Goal: Transaction & Acquisition: Download file/media

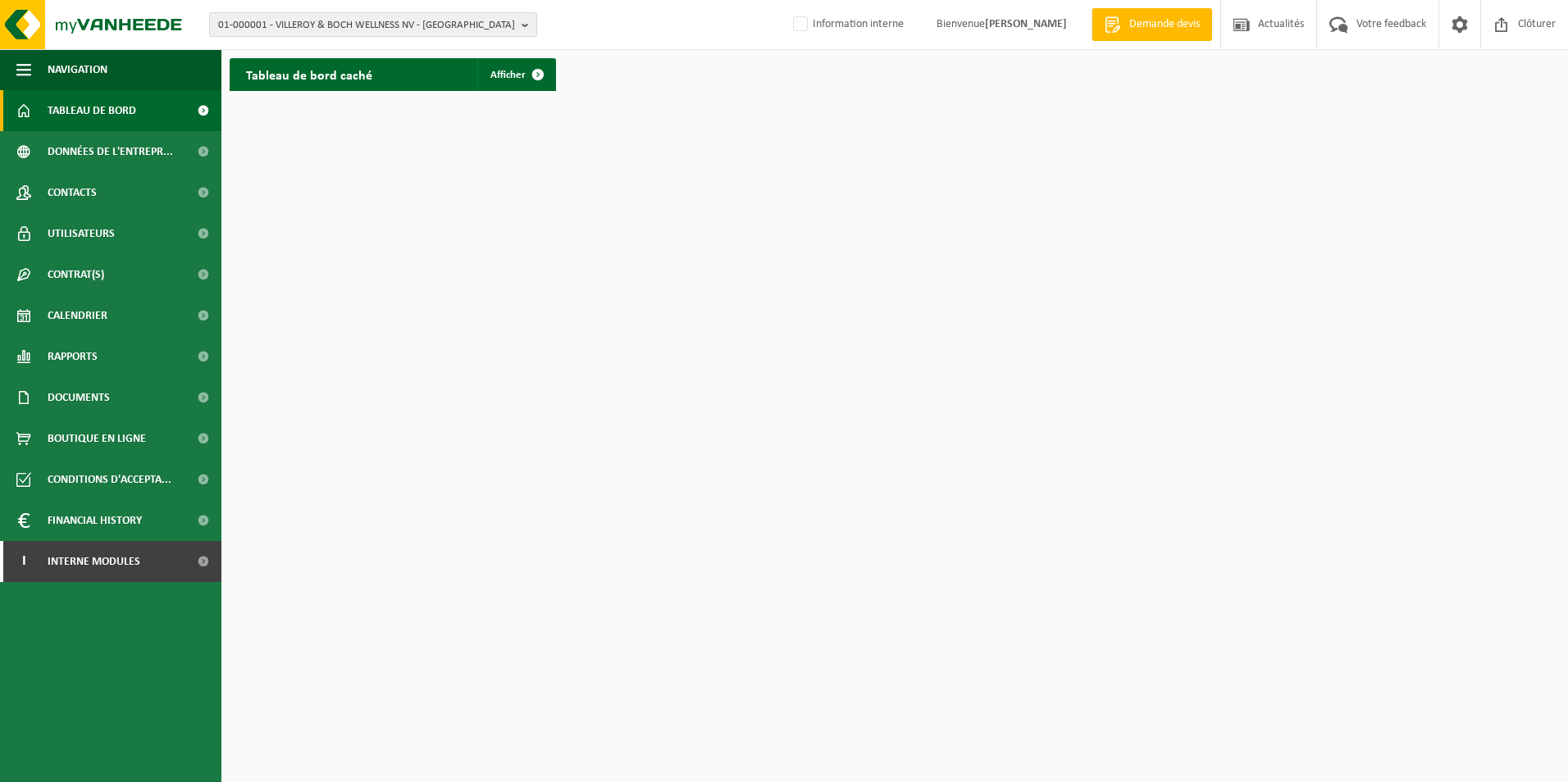
click at [352, 29] on span "01-000001 - VILLEROY & BOCH WELLNESS NV - ROESELARE" at bounding box center [367, 26] width 296 height 25
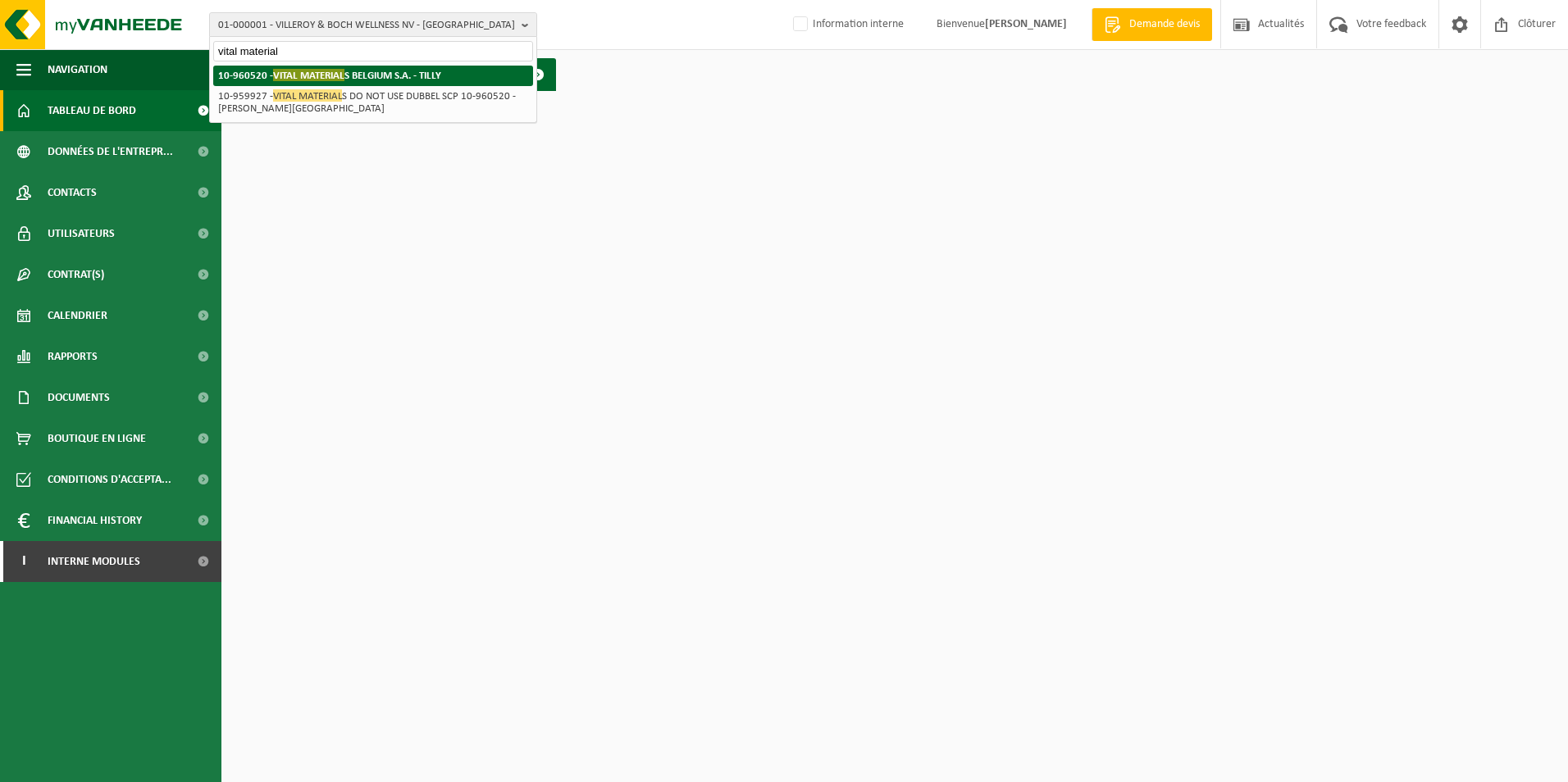
type input "vital material"
click at [371, 75] on strong "10-960520 - VITAL MATERIAL S BELGIUM S.A. - TILLY" at bounding box center [330, 75] width 223 height 12
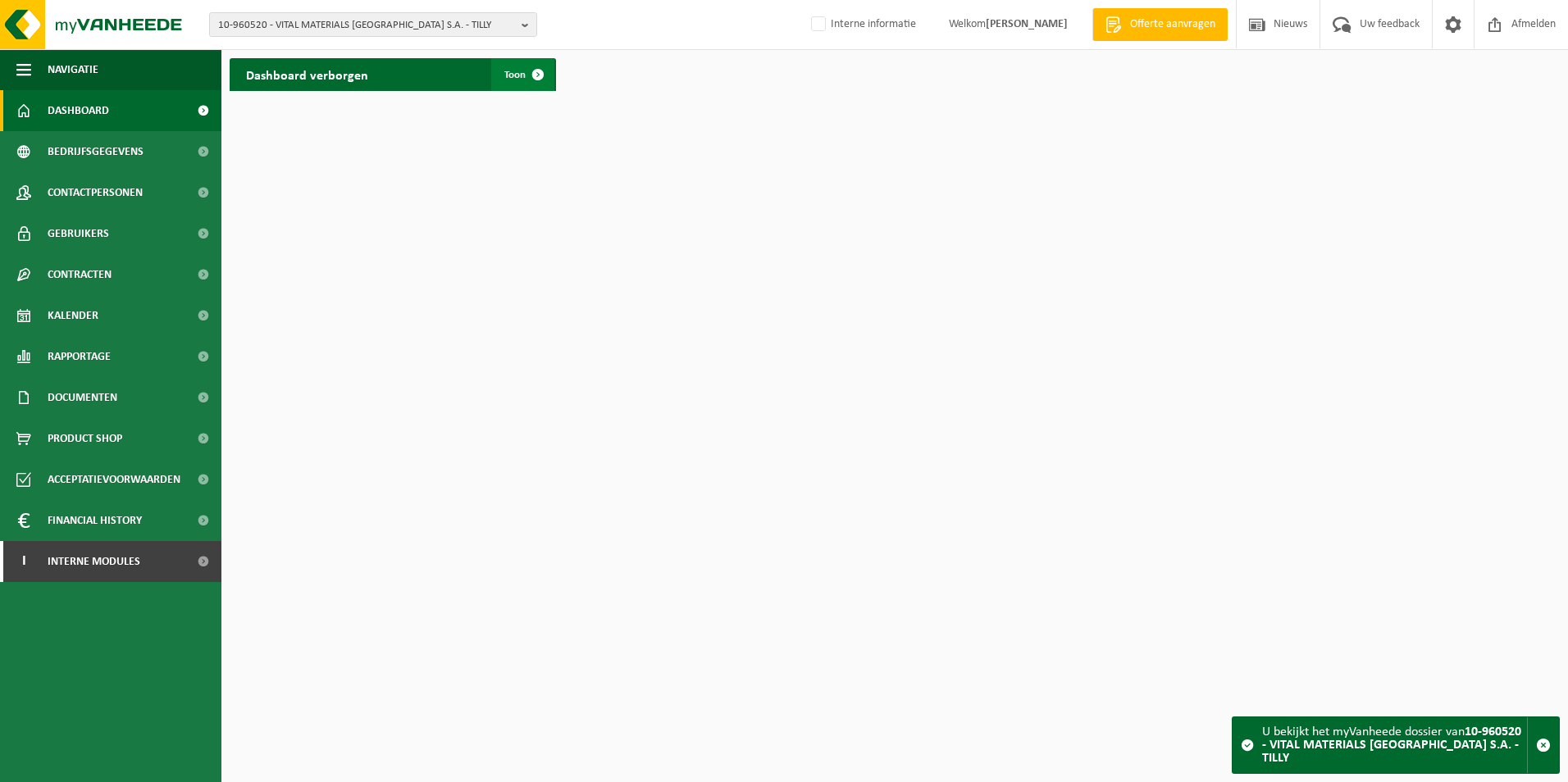
click at [526, 82] on span at bounding box center [538, 74] width 33 height 33
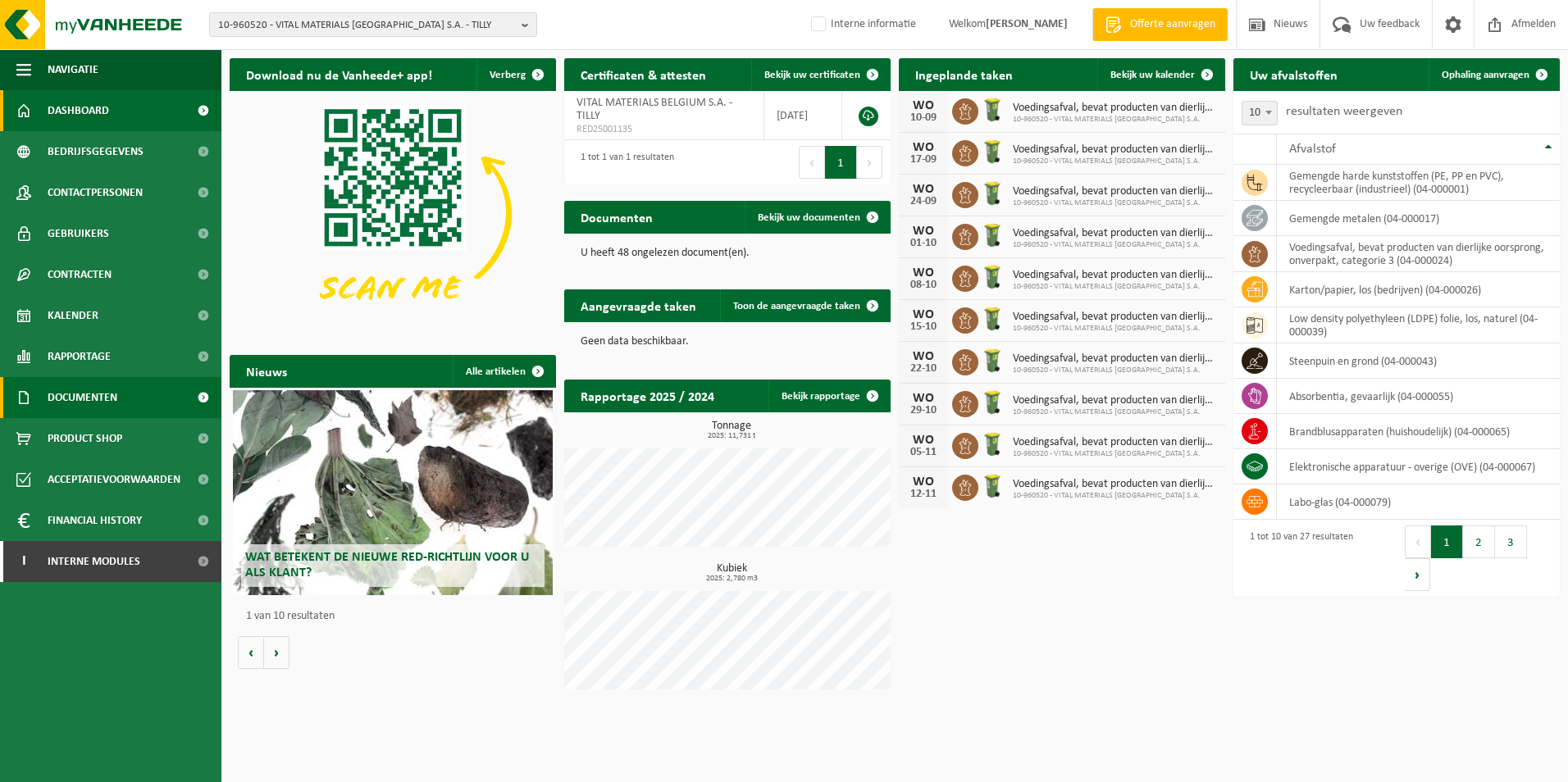
click at [121, 391] on link "Documenten" at bounding box center [110, 397] width 221 height 41
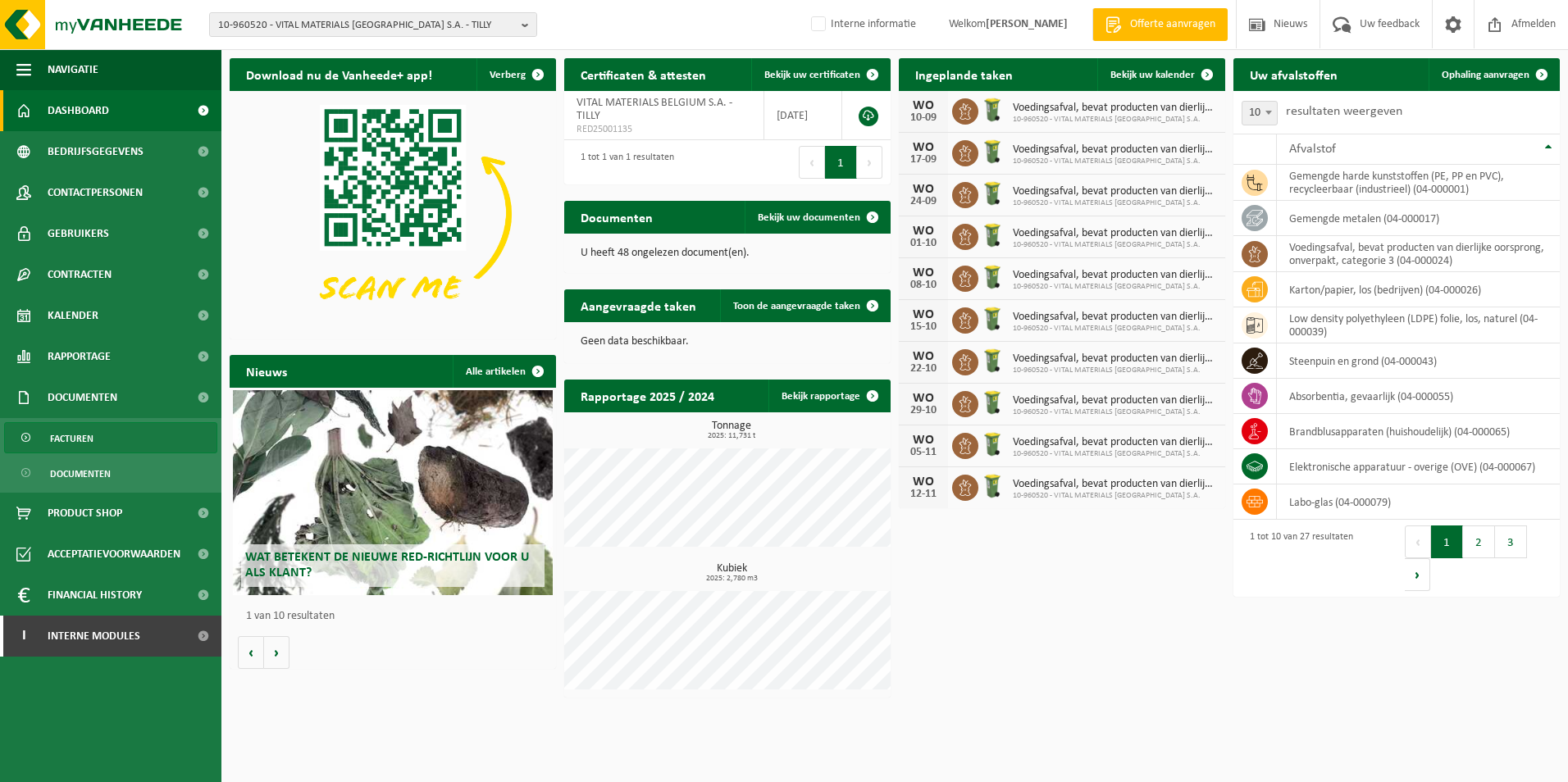
click at [119, 437] on link "Facturen" at bounding box center [110, 437] width 213 height 31
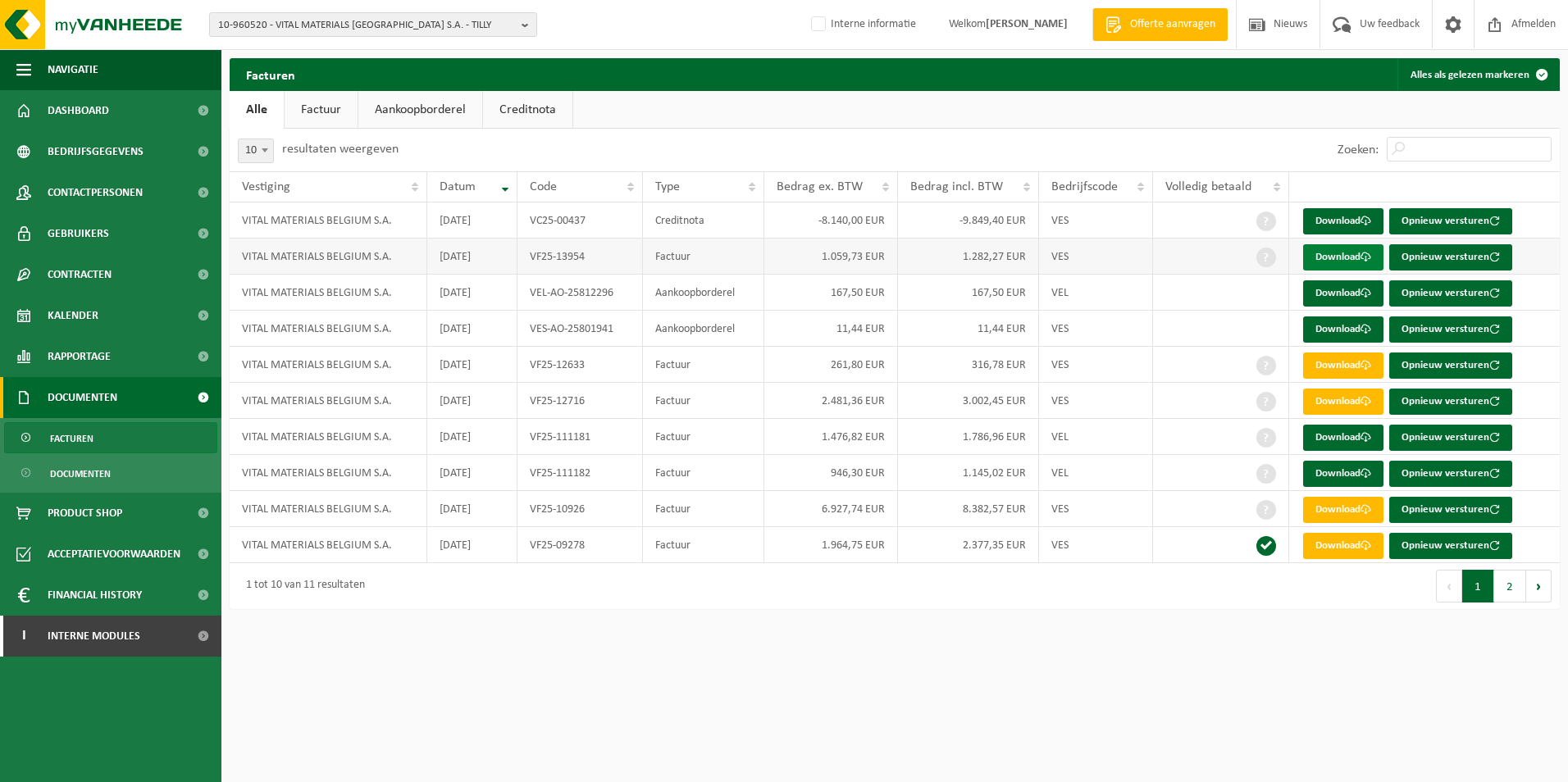
click at [1351, 255] on link "Download" at bounding box center [1343, 257] width 81 height 27
click at [362, 27] on span "10-960520 - VITAL MATERIALS BELGIUM S.A. - TILLY" at bounding box center [367, 26] width 296 height 25
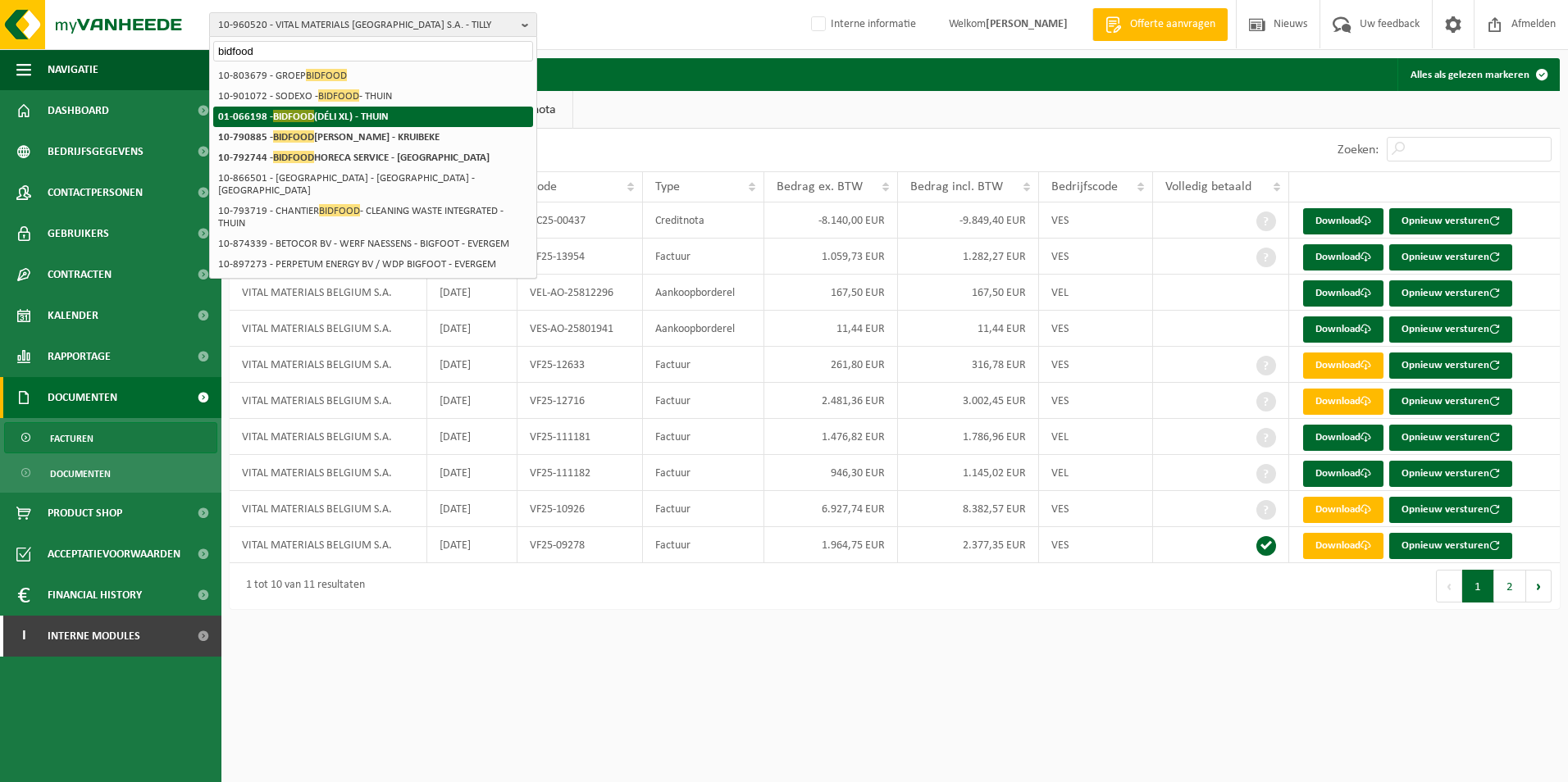
type input "bidfood"
click at [367, 114] on strong "01-066198 - BIDFOOD (DÉLI XL) - THUIN" at bounding box center [304, 116] width 171 height 12
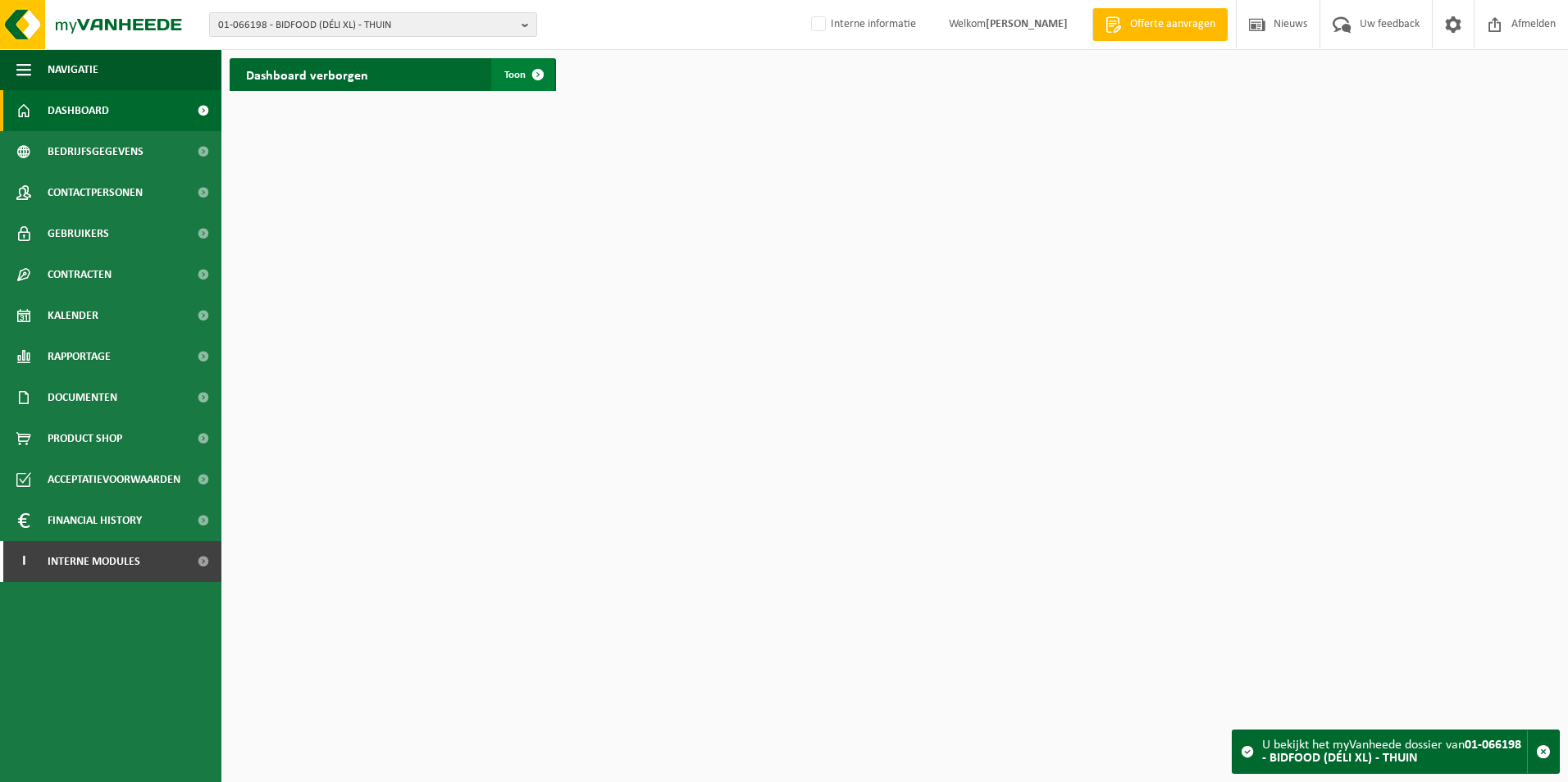
click at [507, 83] on link "Toon" at bounding box center [523, 74] width 63 height 33
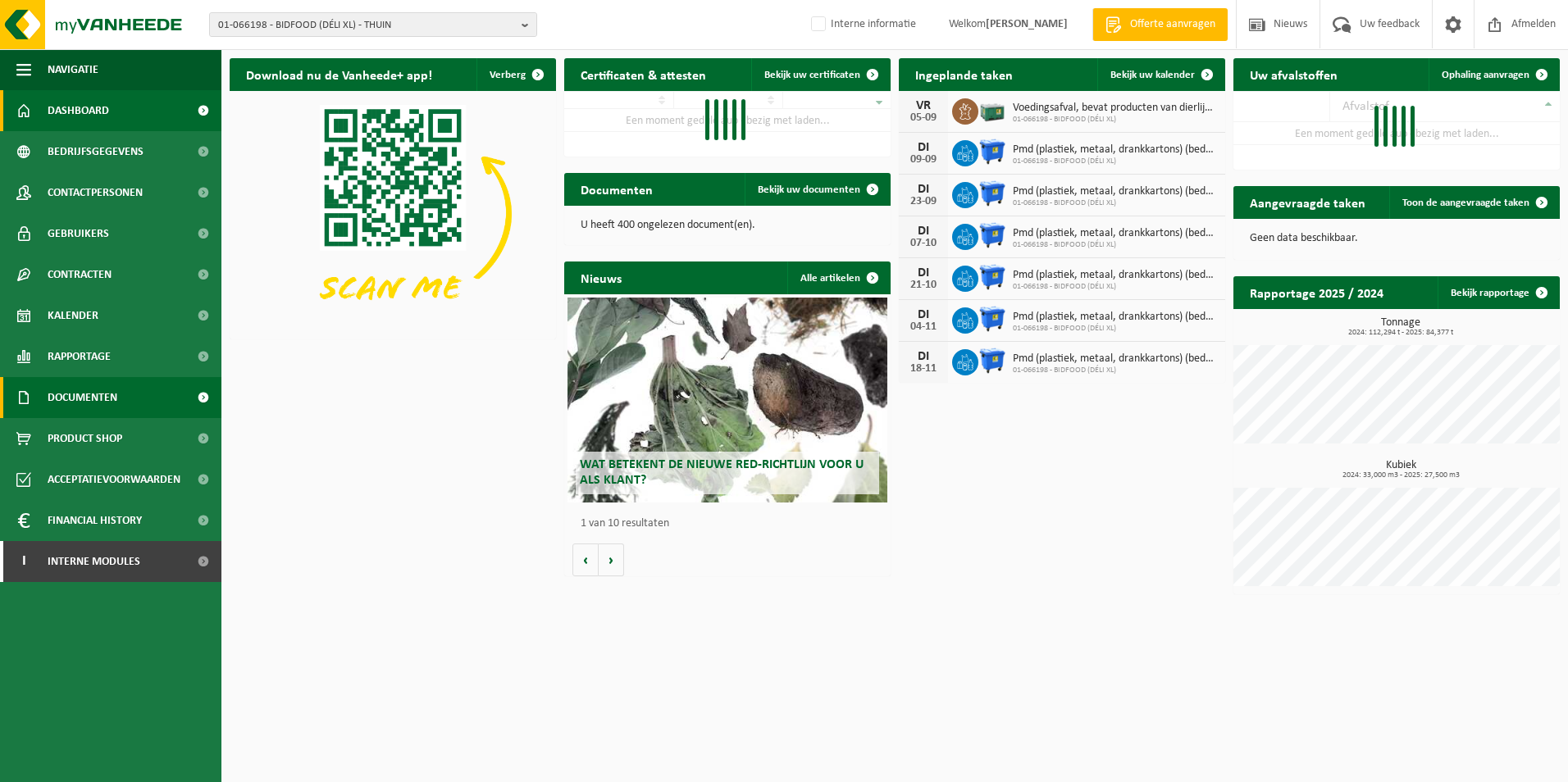
click at [119, 405] on link "Documenten" at bounding box center [110, 397] width 221 height 41
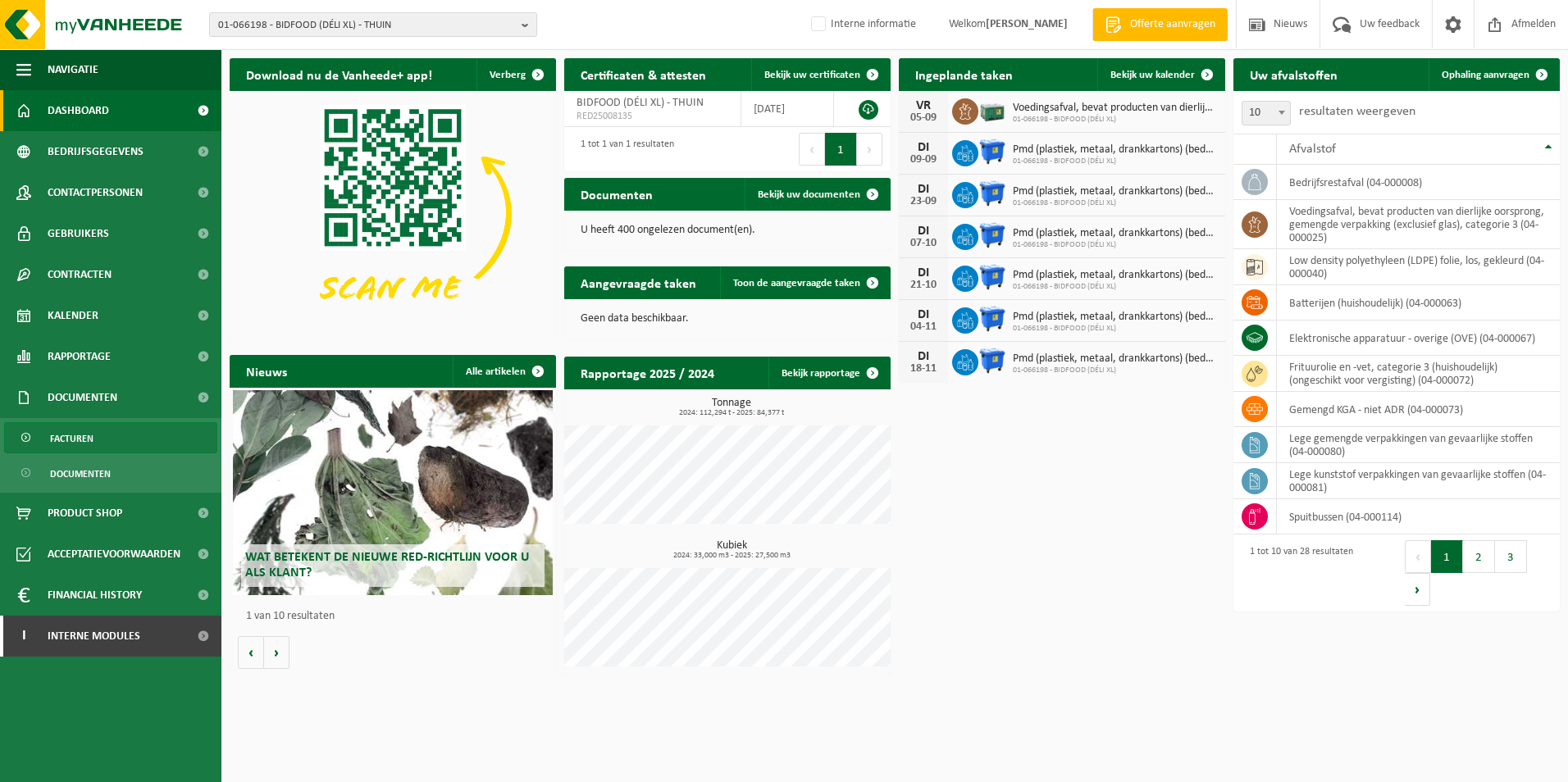
click at [121, 445] on link "Facturen" at bounding box center [110, 437] width 213 height 31
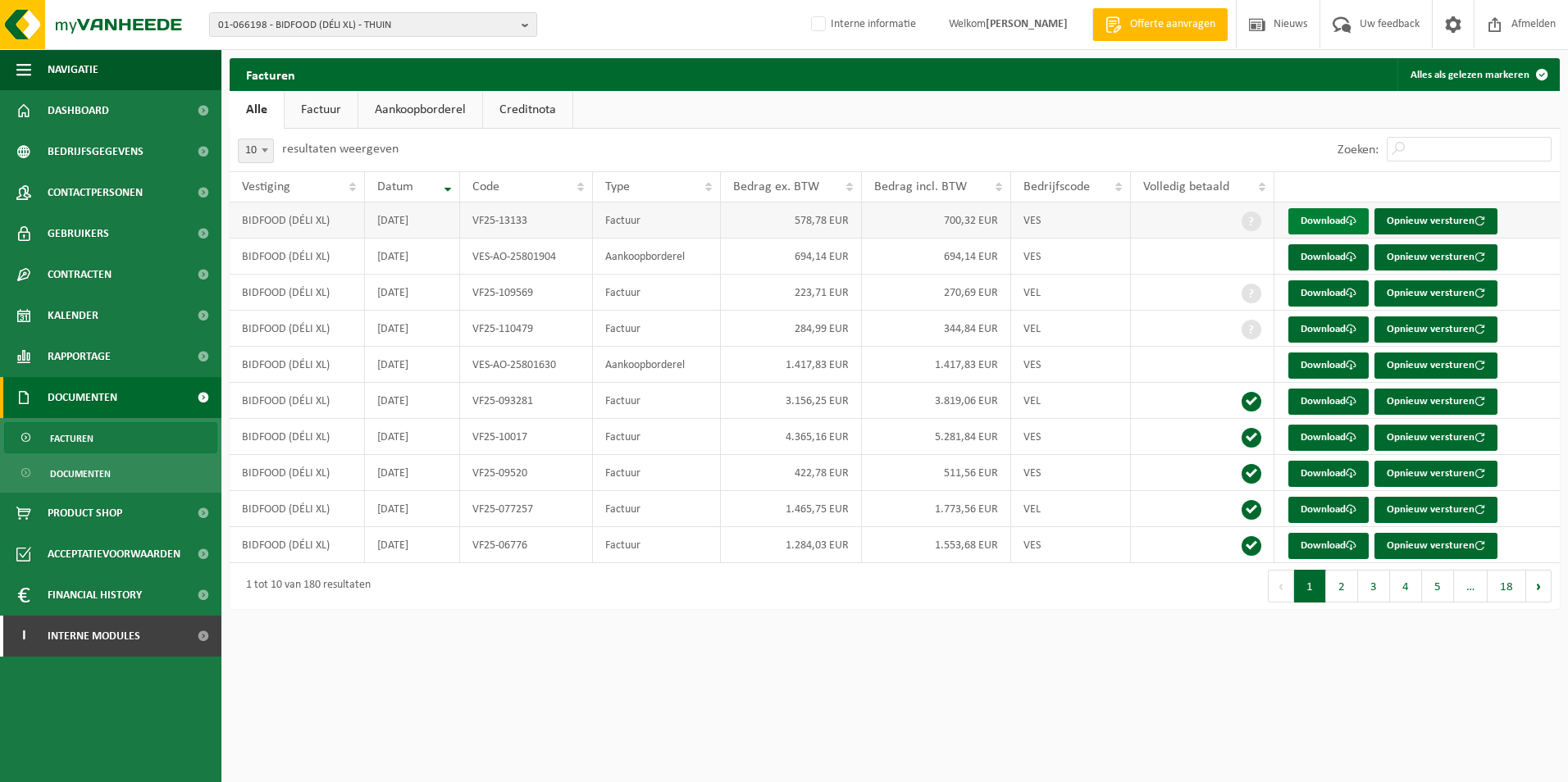
click at [1315, 217] on link "Download" at bounding box center [1329, 221] width 81 height 27
